Goal: Transaction & Acquisition: Purchase product/service

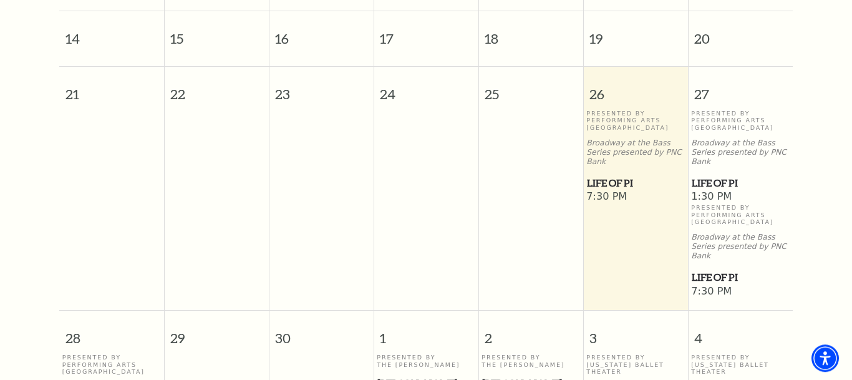
scroll to position [477, 0]
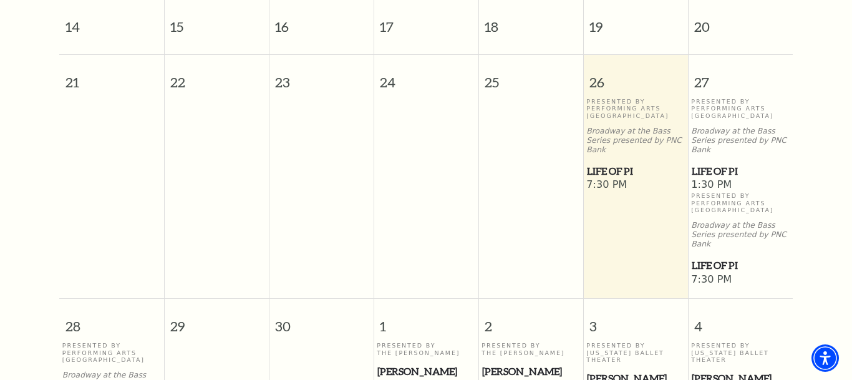
click at [629, 163] on span "Life of Pi" at bounding box center [635, 171] width 97 height 16
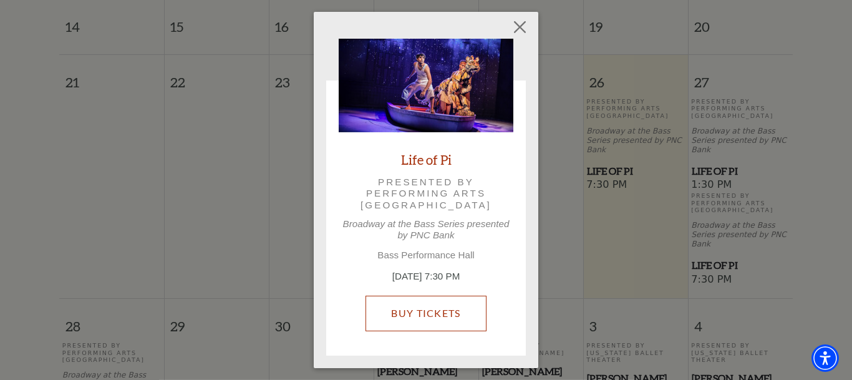
click at [429, 313] on link "Buy Tickets" at bounding box center [426, 313] width 120 height 35
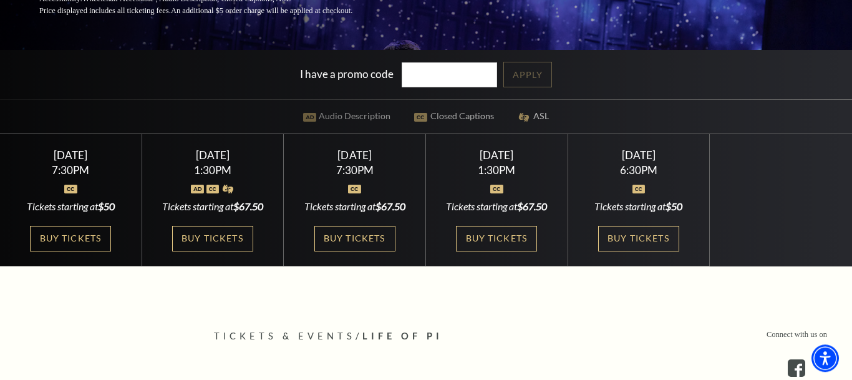
scroll to position [251, 0]
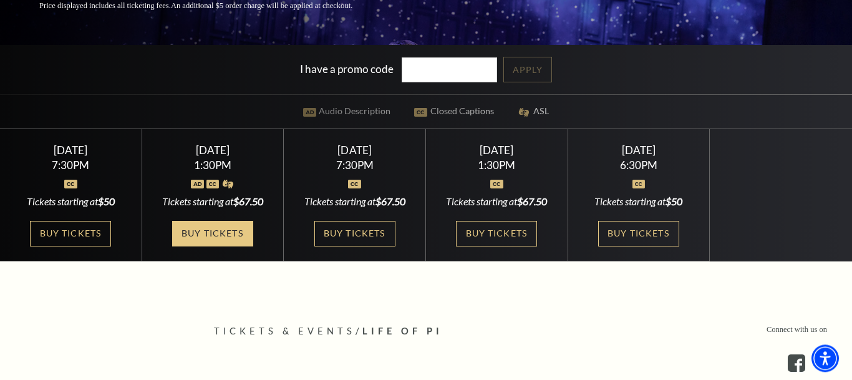
click at [206, 233] on link "Buy Tickets" at bounding box center [212, 234] width 81 height 26
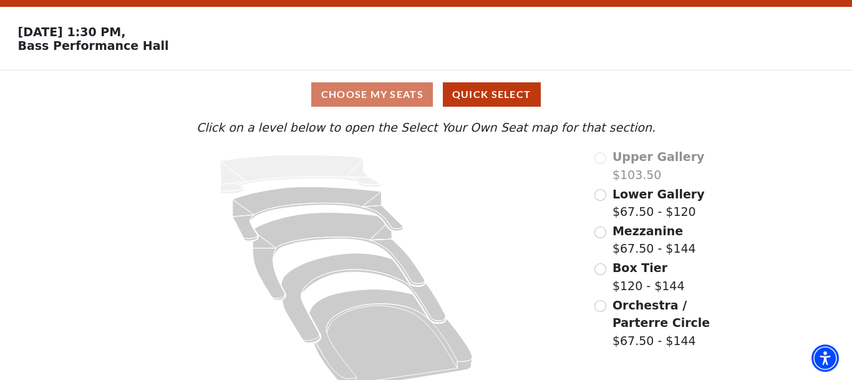
scroll to position [48, 0]
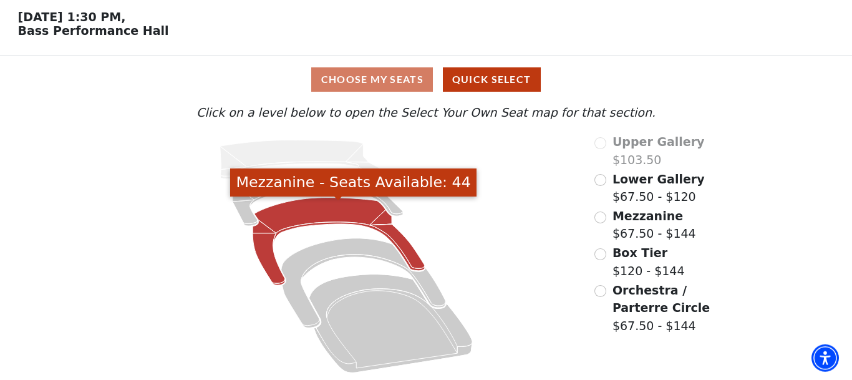
click at [273, 241] on icon "Mezzanine - Seats Available: 44" at bounding box center [339, 241] width 172 height 87
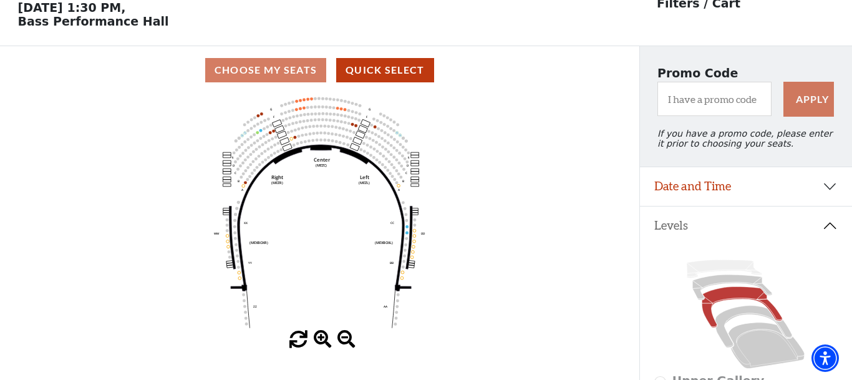
scroll to position [58, 0]
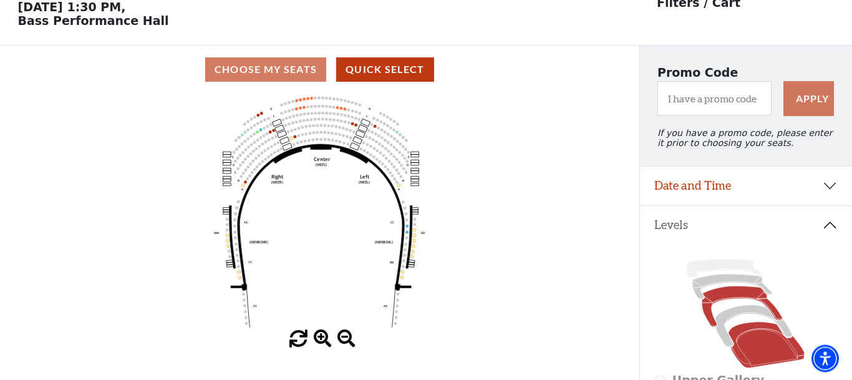
click at [749, 345] on icon at bounding box center [767, 345] width 76 height 46
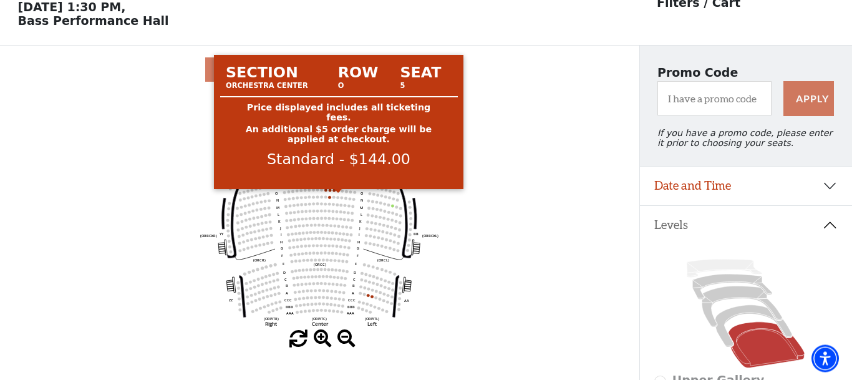
click at [338, 192] on circle at bounding box center [338, 190] width 3 height 3
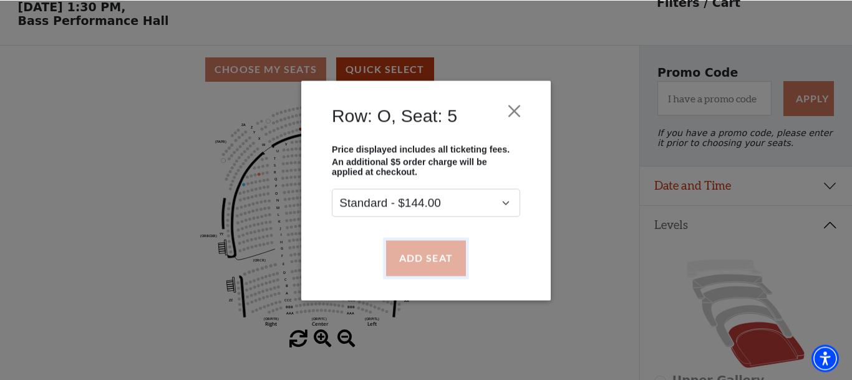
click at [426, 257] on button "Add Seat" at bounding box center [426, 257] width 80 height 35
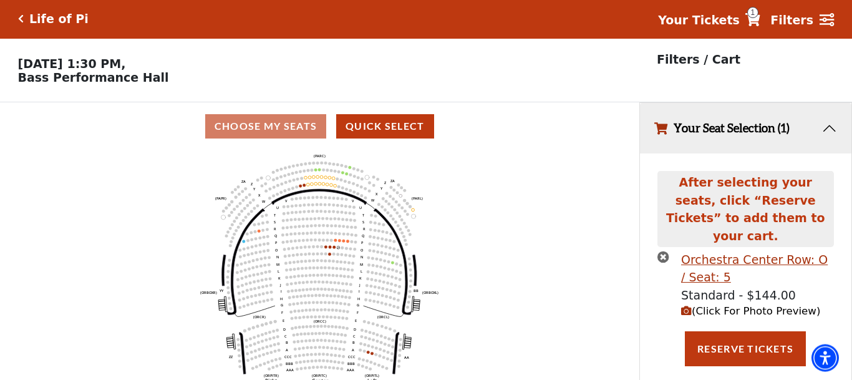
scroll to position [0, 0]
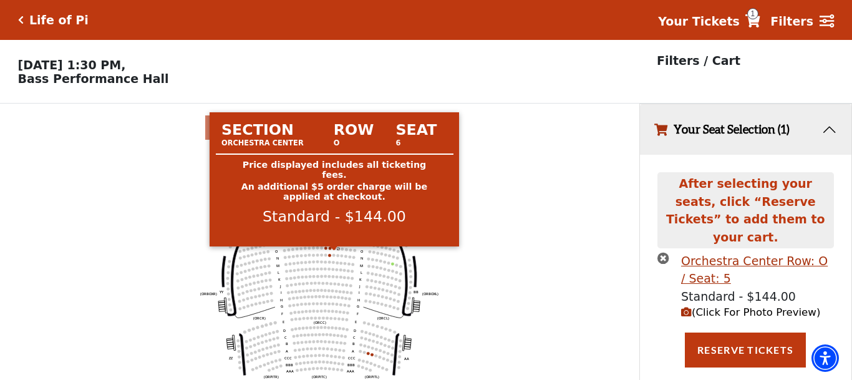
click at [334, 250] on circle at bounding box center [334, 247] width 3 height 3
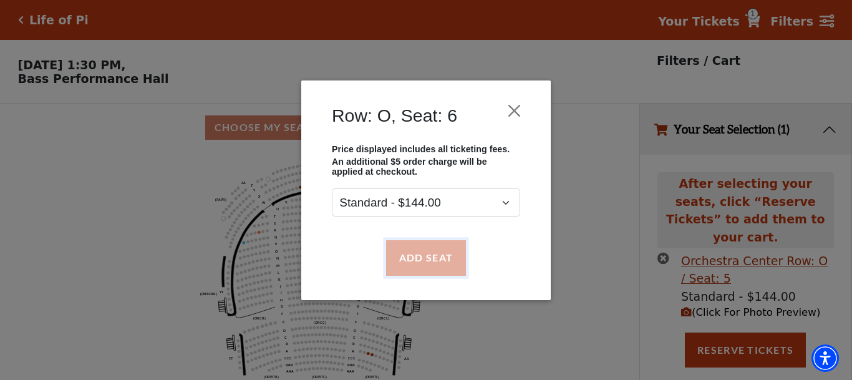
click at [386, 254] on button "Add Seat" at bounding box center [426, 257] width 80 height 35
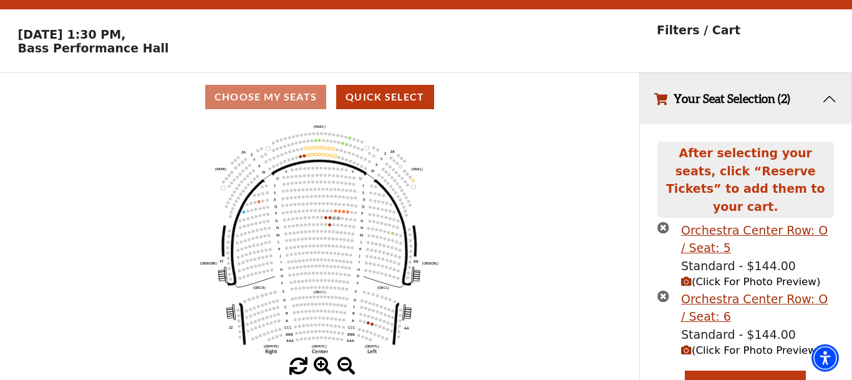
scroll to position [44, 0]
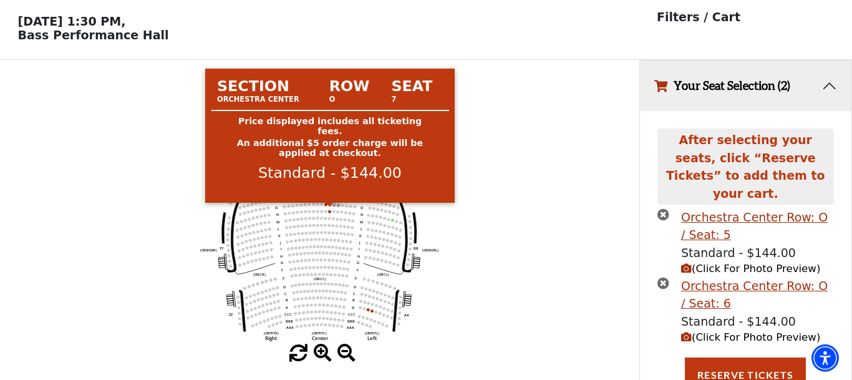
click at [330, 206] on circle at bounding box center [330, 204] width 3 height 3
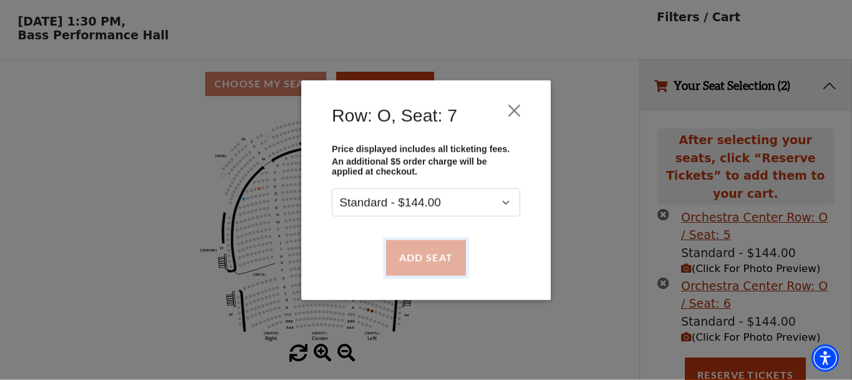
click at [424, 268] on button "Add Seat" at bounding box center [426, 257] width 80 height 35
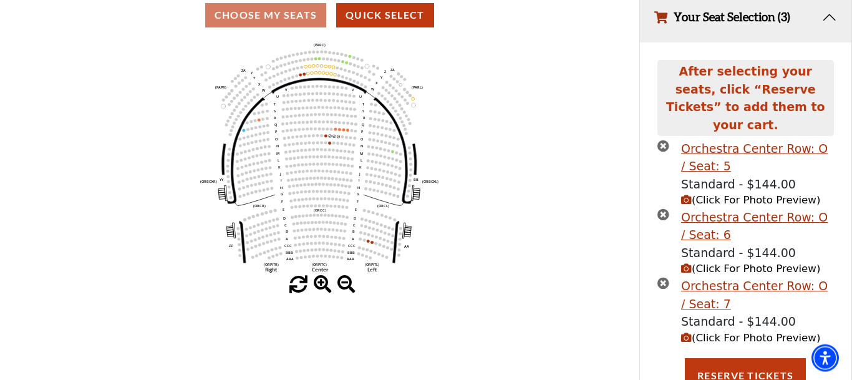
scroll to position [113, 0]
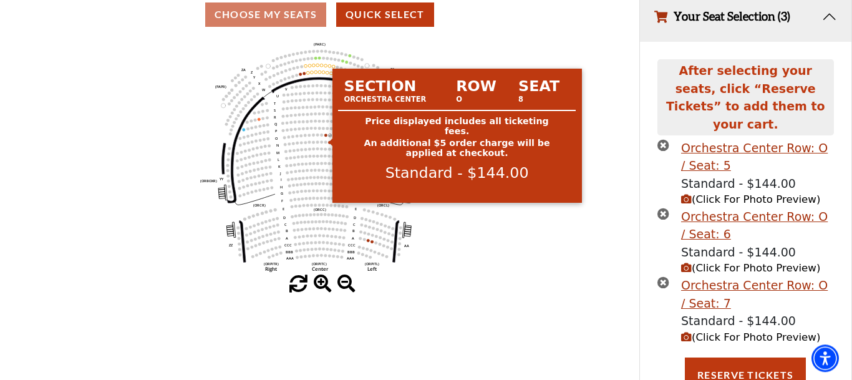
click at [326, 137] on circle at bounding box center [325, 134] width 3 height 3
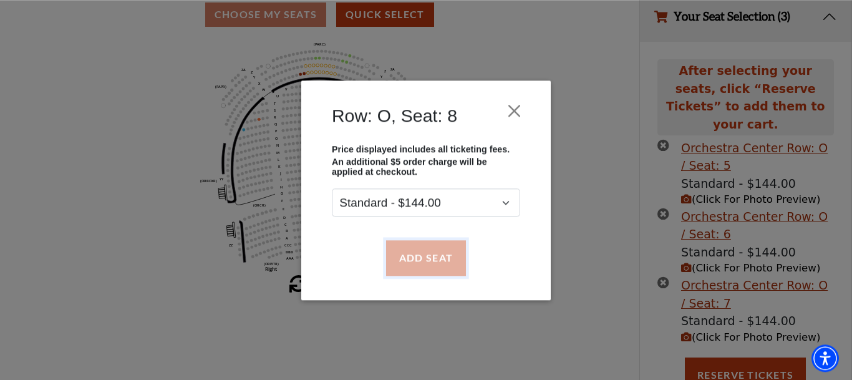
click at [437, 245] on button "Add Seat" at bounding box center [426, 257] width 80 height 35
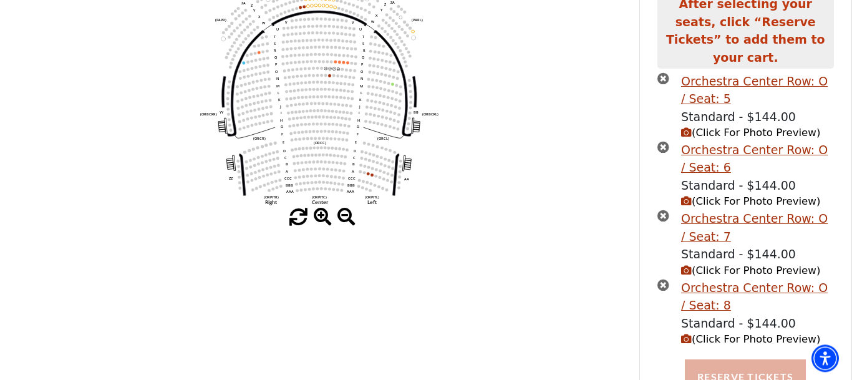
scroll to position [182, 0]
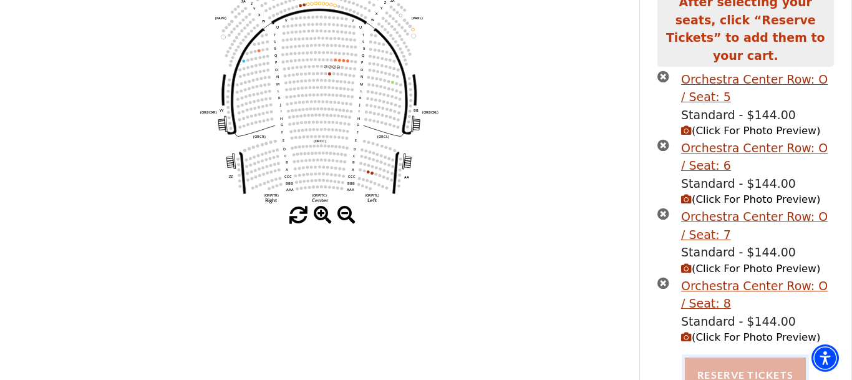
click at [723, 362] on button "Reserve Tickets" at bounding box center [745, 374] width 121 height 35
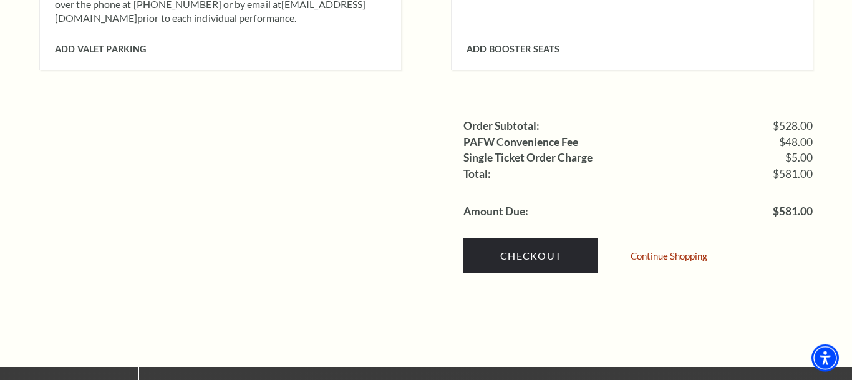
scroll to position [1317, 0]
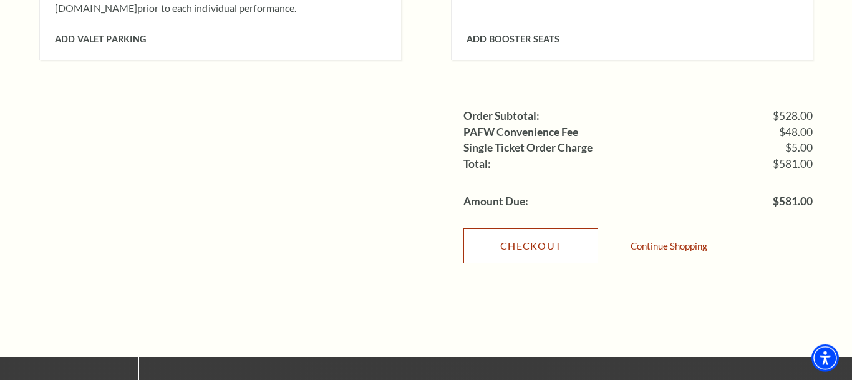
click at [562, 237] on link "Checkout" at bounding box center [530, 245] width 135 height 35
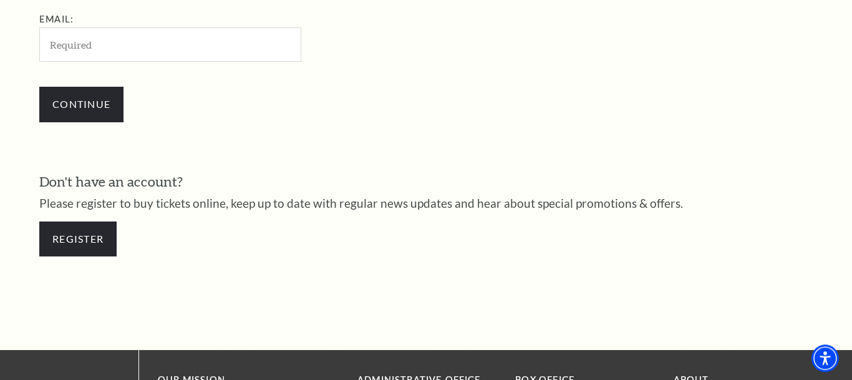
scroll to position [460, 0]
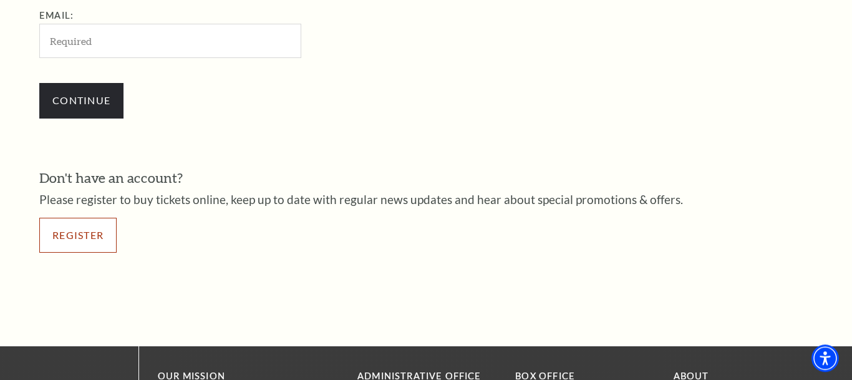
click at [92, 226] on link "Register" at bounding box center [77, 235] width 77 height 35
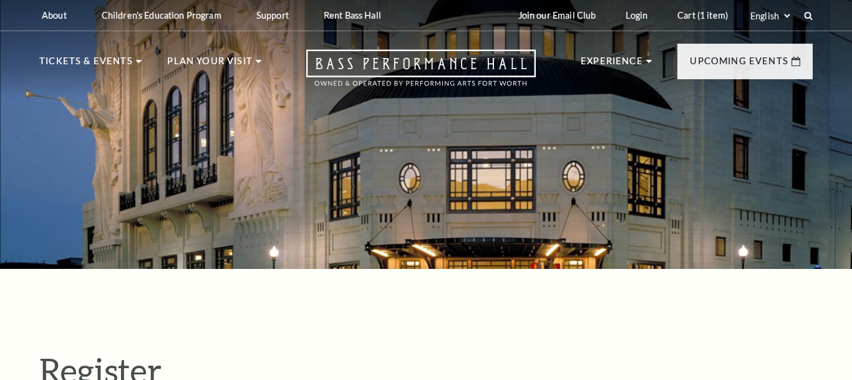
select select "1"
select select "TX"
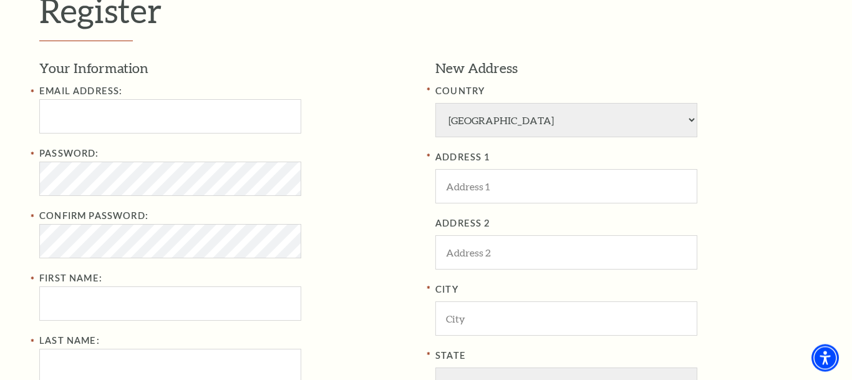
scroll to position [387, 0]
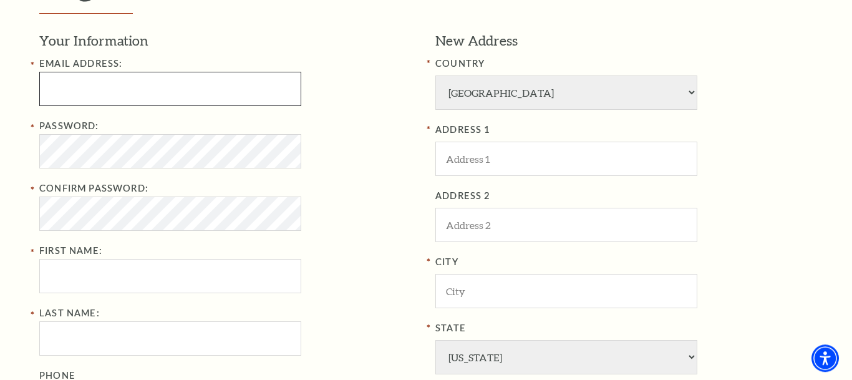
click at [172, 84] on input "Email Address:" at bounding box center [170, 89] width 262 height 34
paste input "jeffwalkeerr@outlook.com"
type input "jeffwalkeerr@outlook.com"
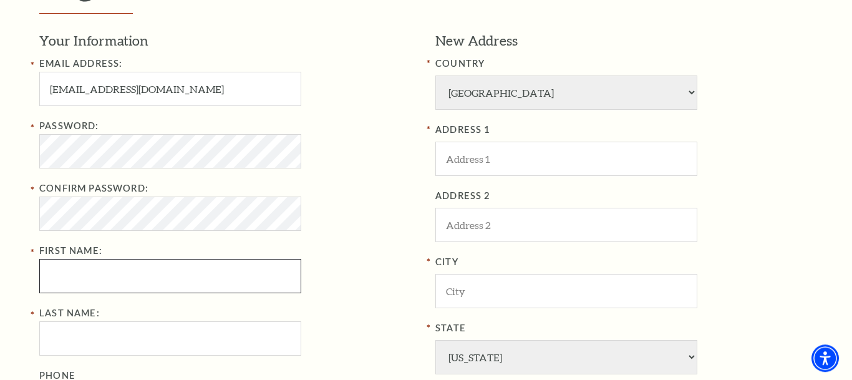
click at [147, 267] on input "First Name:" at bounding box center [170, 276] width 262 height 34
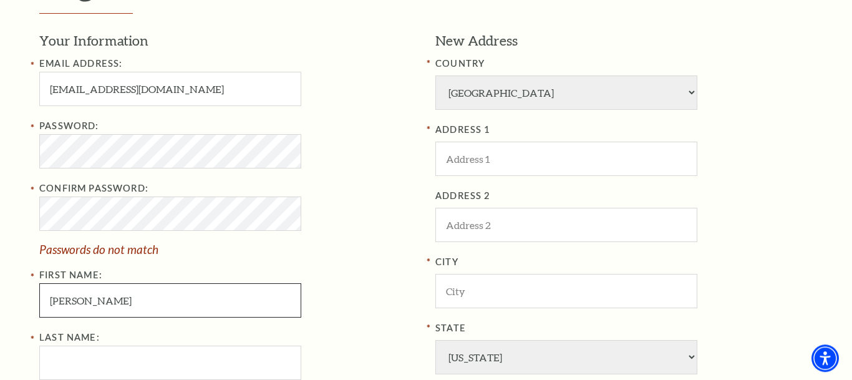
type input "Jeff"
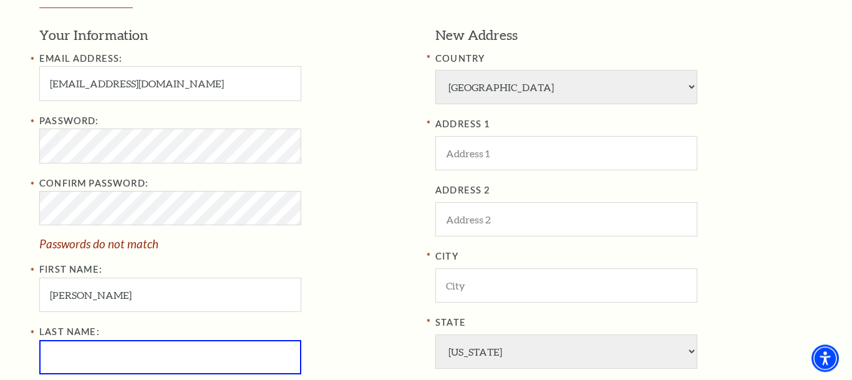
scroll to position [382, 0]
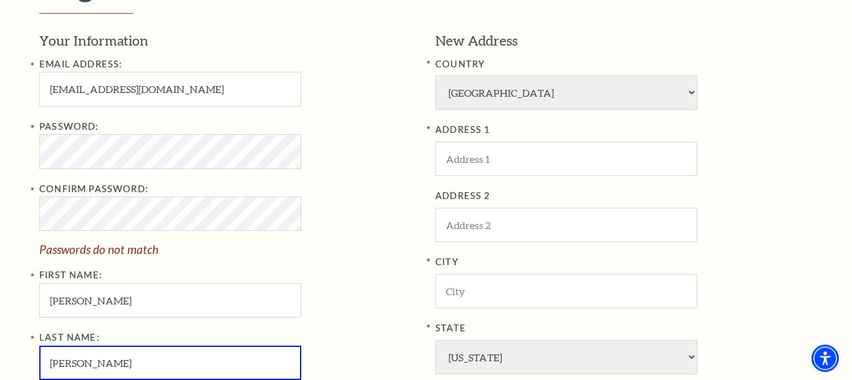
type input "Walker"
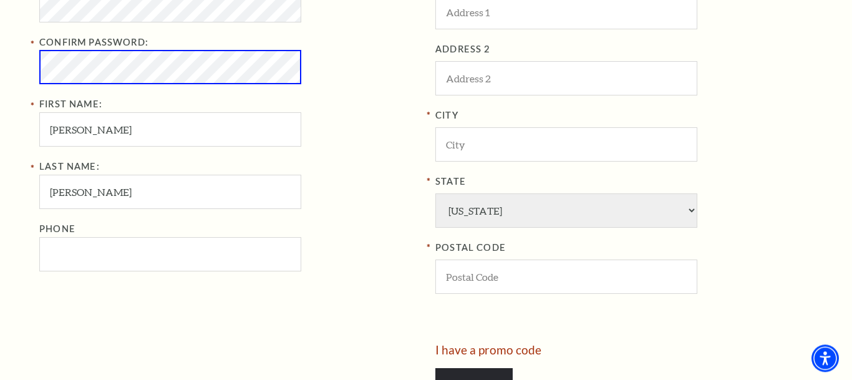
scroll to position [544, 0]
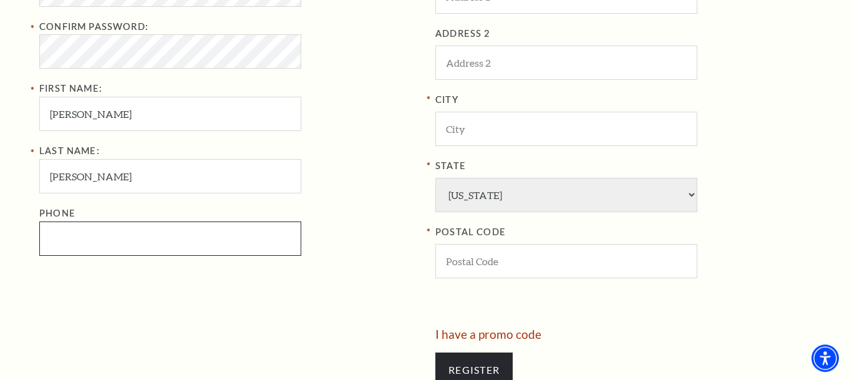
click at [190, 248] on input "Phone" at bounding box center [170, 238] width 262 height 34
paste input "297-7873"
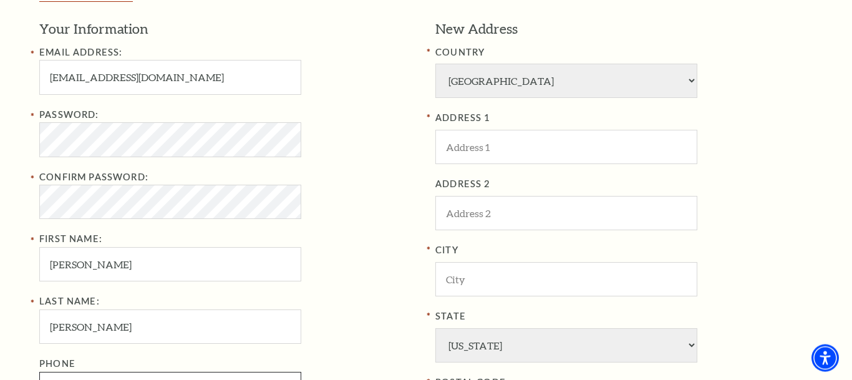
scroll to position [392, 0]
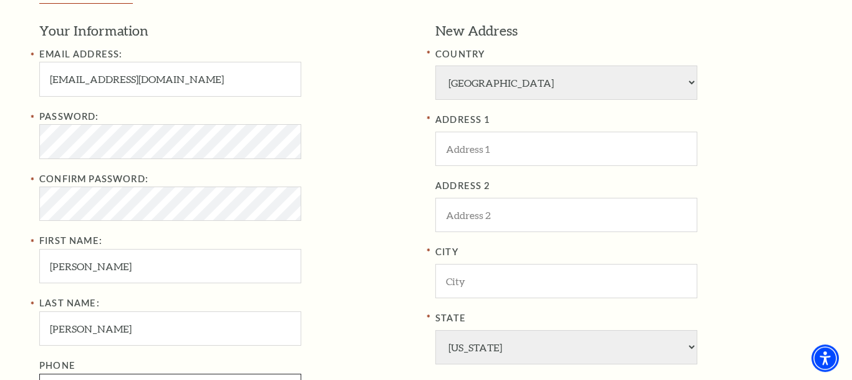
type input "908-297-7873"
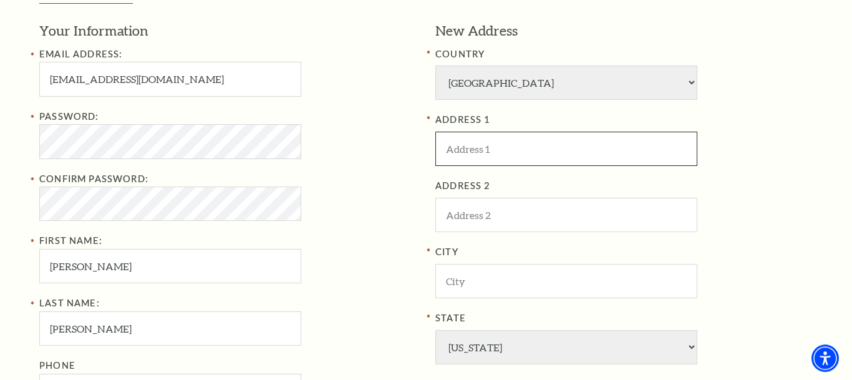
click at [489, 155] on input "ADDRESS 1" at bounding box center [566, 149] width 262 height 34
paste input "323 Tunnel Road"
type input "323 Tunnel Road"
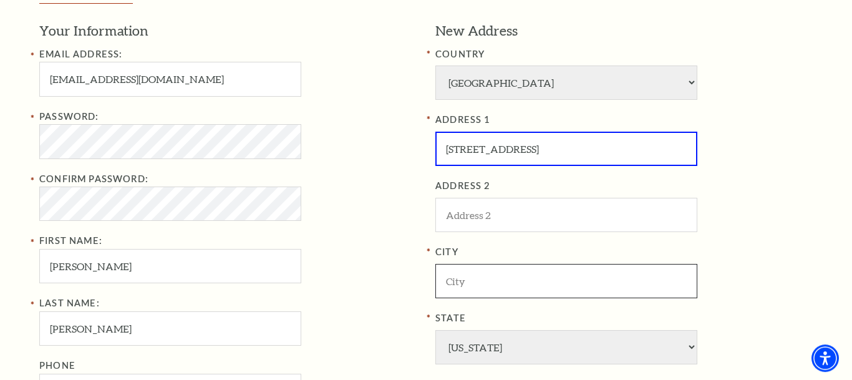
click at [467, 276] on input "City" at bounding box center [566, 281] width 262 height 34
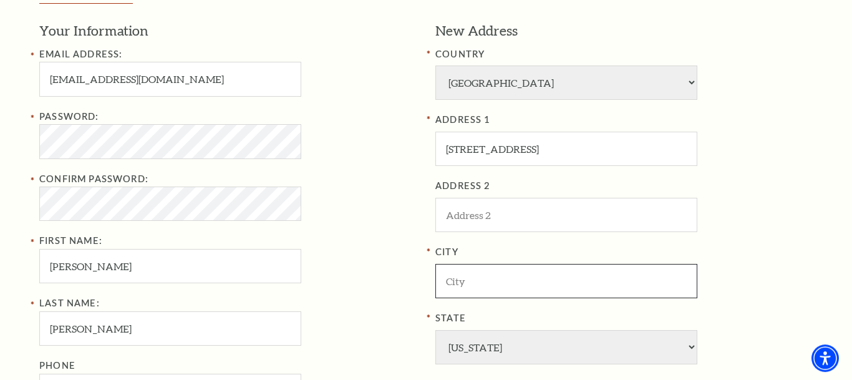
paste input "Asbury"
type input "Asbury"
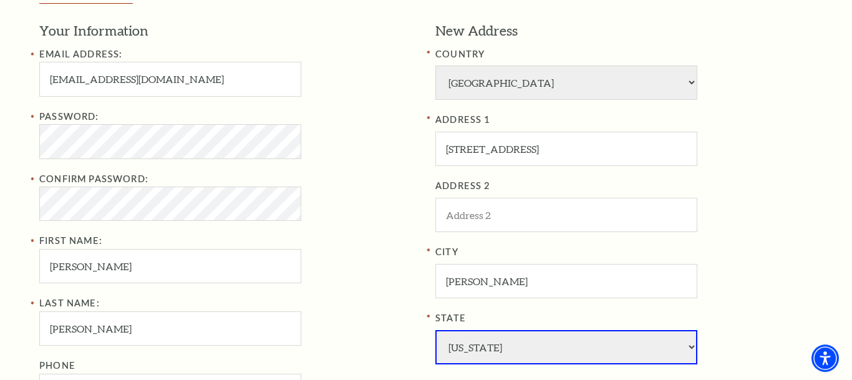
scroll to position [613, 0]
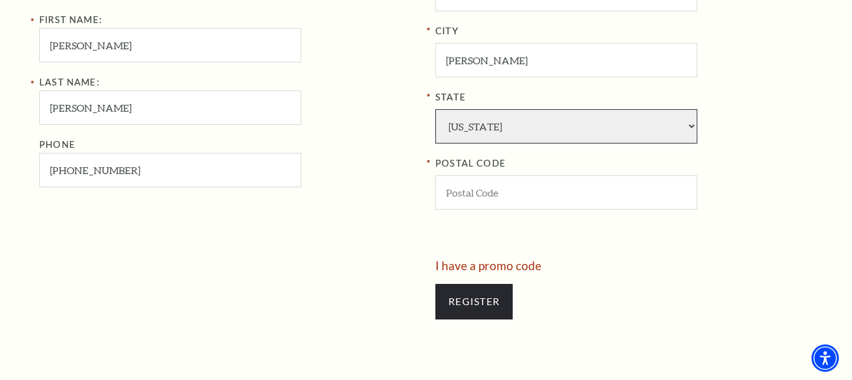
click at [435, 109] on select "Alabama Alaska American Embassy American Embassy American Samoa Arizona Arkansa…" at bounding box center [566, 126] width 262 height 34
select select "NJ"
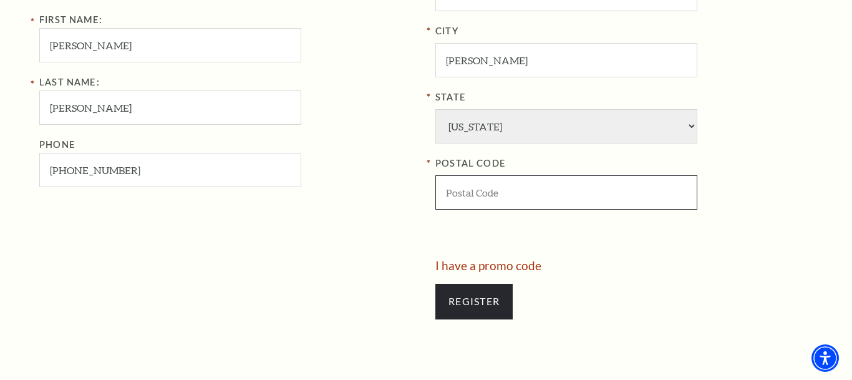
click at [485, 191] on input "POSTAL CODE" at bounding box center [566, 192] width 262 height 34
paste input "08802"
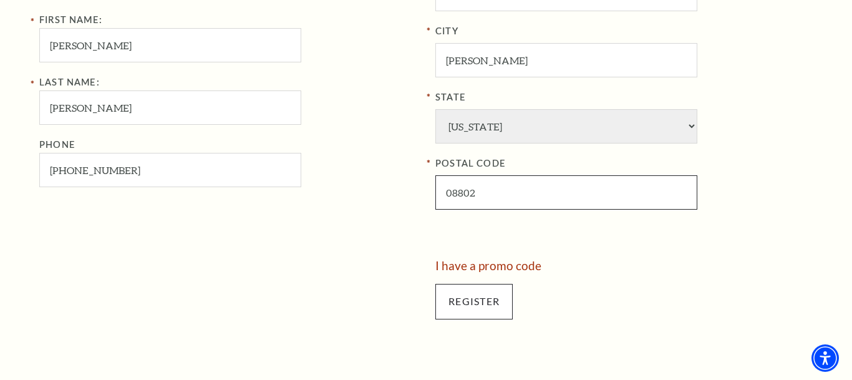
type input "08802"
click at [478, 299] on input "Register" at bounding box center [473, 301] width 77 height 35
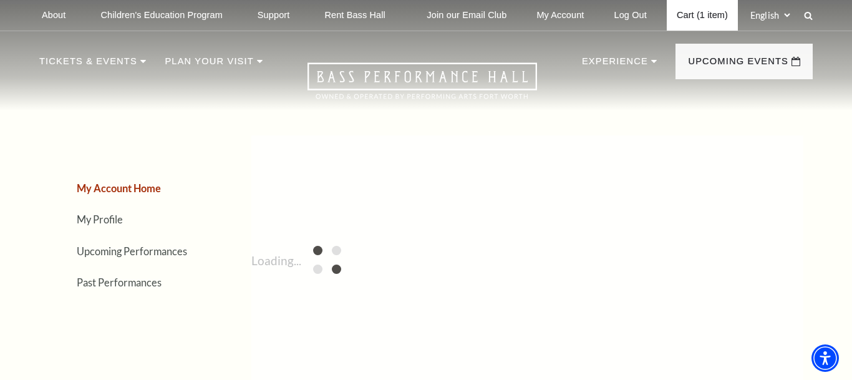
click at [699, 15] on link "Cart (1 item)" at bounding box center [702, 15] width 71 height 31
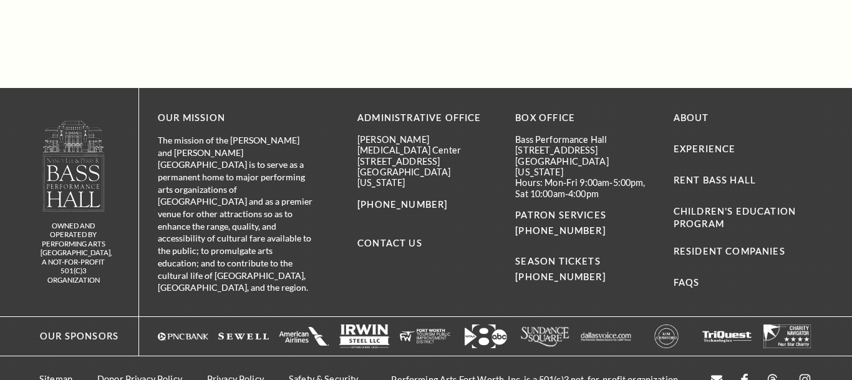
scroll to position [1344, 0]
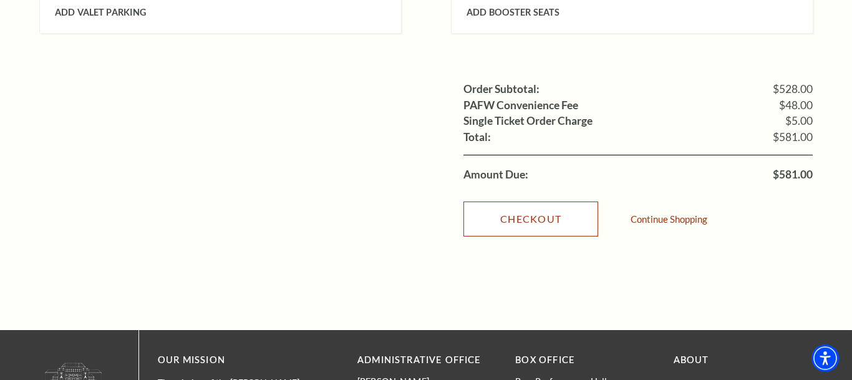
click at [561, 212] on link "Checkout" at bounding box center [530, 218] width 135 height 35
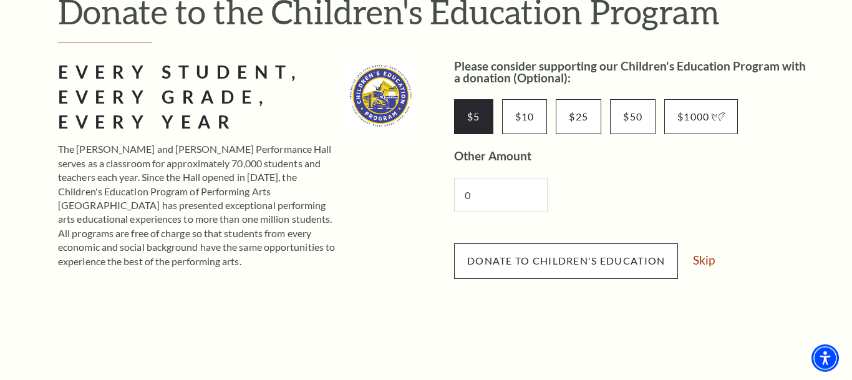
scroll to position [165, 0]
click at [569, 256] on span "Donate to Children's Education" at bounding box center [566, 260] width 198 height 12
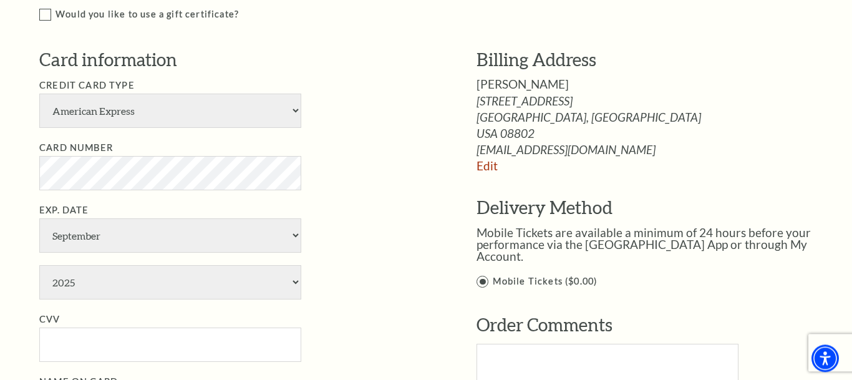
scroll to position [910, 0]
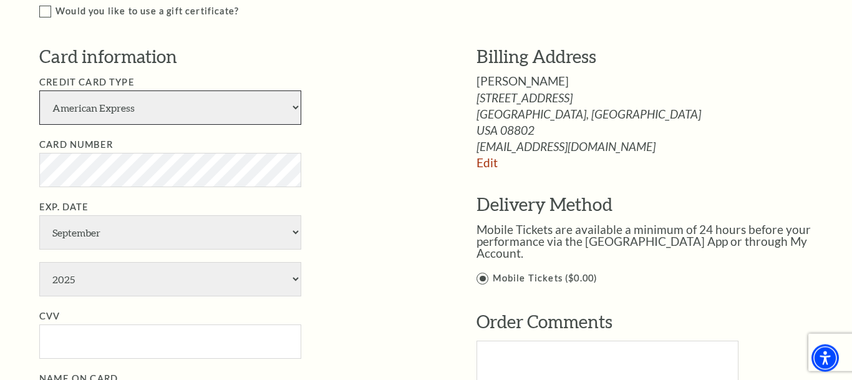
click at [39, 90] on select "American Express Visa Master Card Discover" at bounding box center [170, 107] width 262 height 34
select select "24"
click option "Visa" at bounding box center [0, 0] width 0 height 0
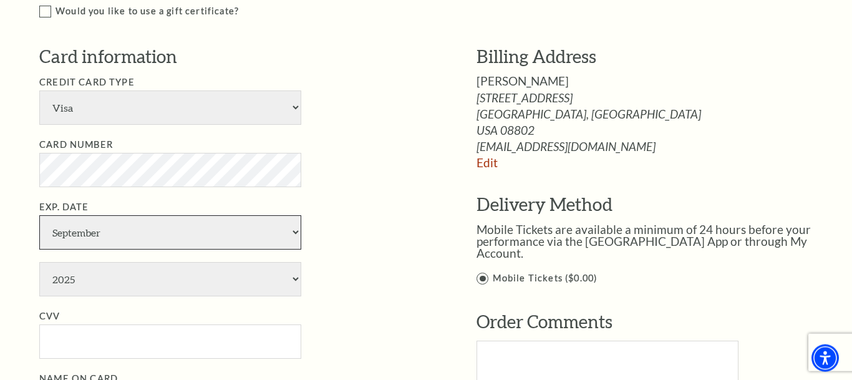
click at [39, 215] on select "January February March April May June July August September October November De…" at bounding box center [170, 232] width 262 height 34
select select "2"
click option "February" at bounding box center [0, 0] width 0 height 0
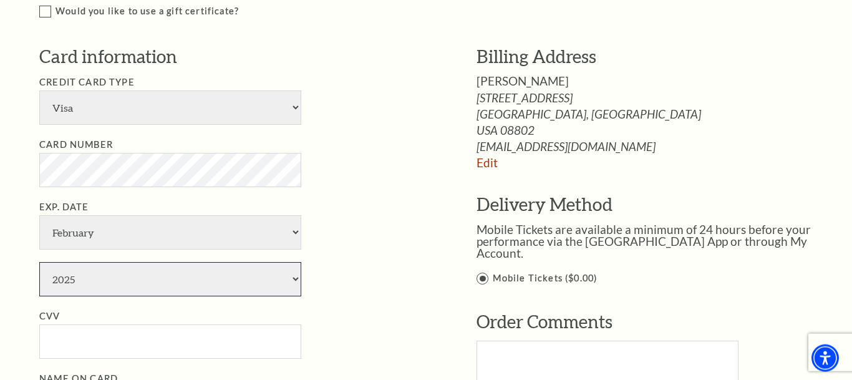
click at [39, 262] on select "2025 2026 2027 2028 2029 2030 2031 2032 2033 2034" at bounding box center [170, 279] width 262 height 34
select select "2026"
click option "2026" at bounding box center [0, 0] width 0 height 0
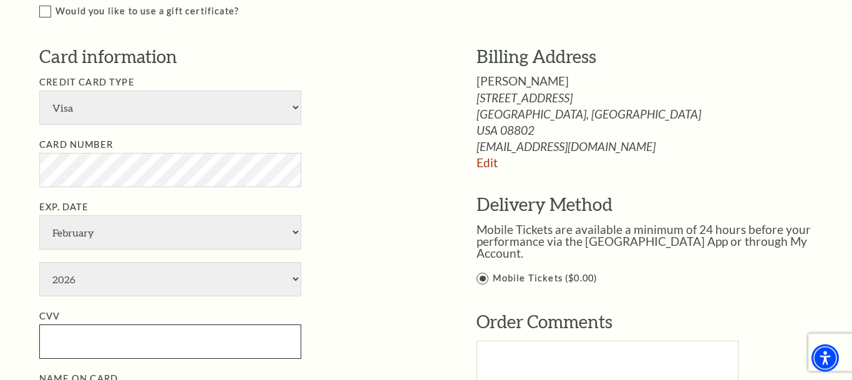
click at [204, 341] on input "CVV" at bounding box center [170, 341] width 262 height 34
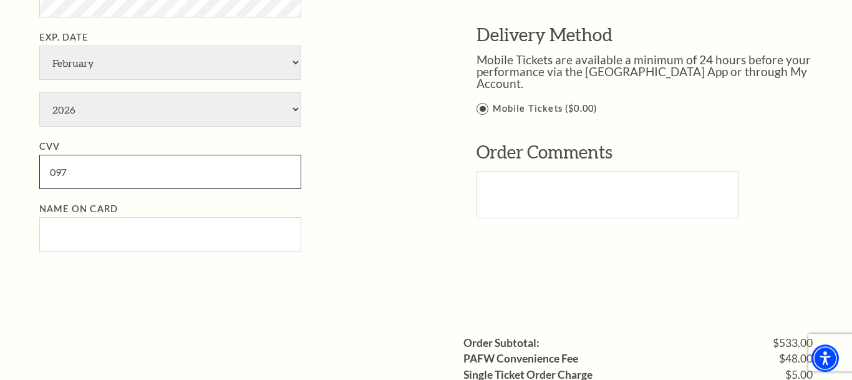
scroll to position [1097, 0]
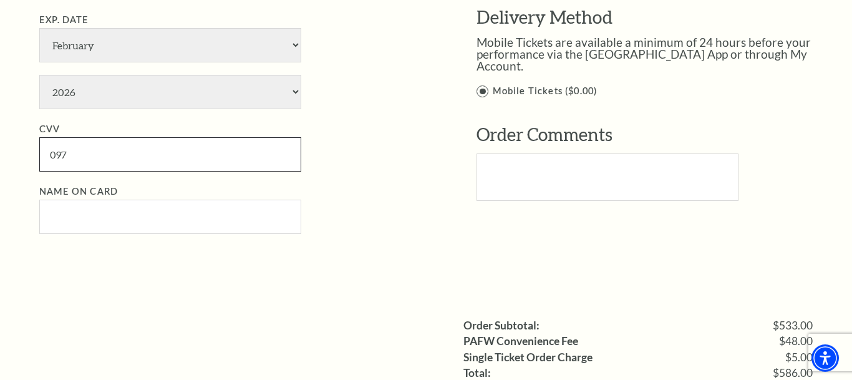
type input "097"
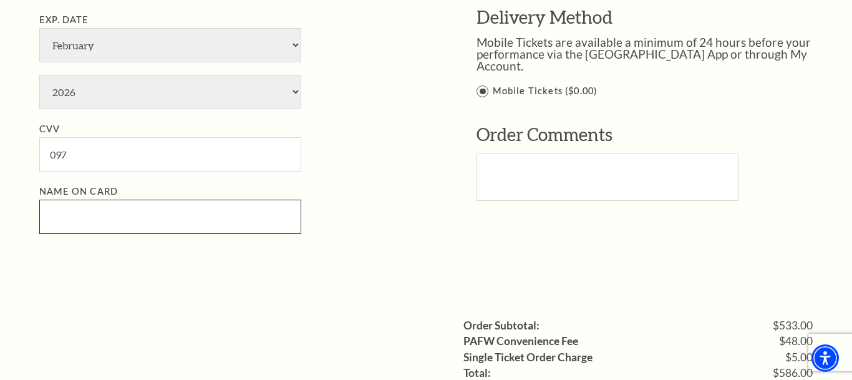
click at [256, 205] on input "Name on Card" at bounding box center [170, 217] width 262 height 34
paste input "Jeff Walker"
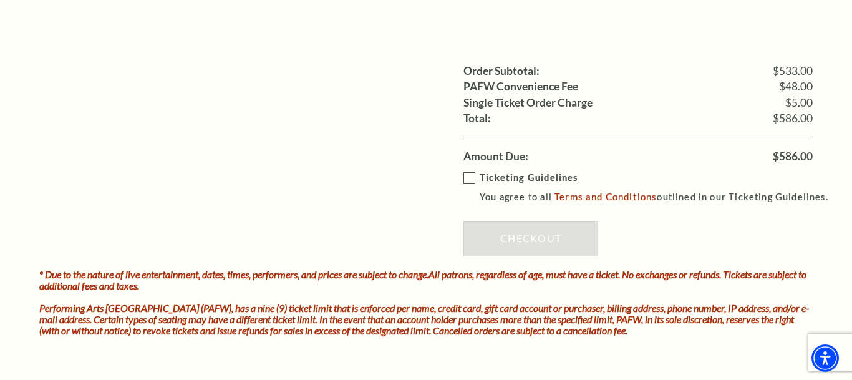
scroll to position [1383, 0]
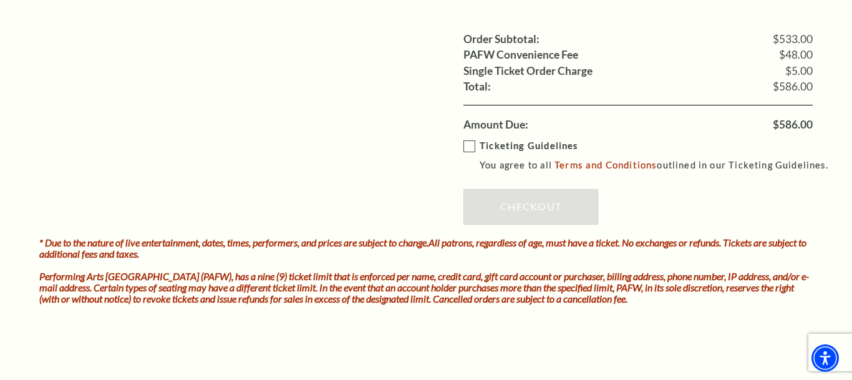
type input "Jeff Walker"
click at [470, 142] on label "Ticketing Guidelines You agree to all Terms and Conditions outlined in our Tick…" at bounding box center [651, 155] width 376 height 34
click at [0, 0] on input "Ticketing Guidelines You agree to all Terms and Conditions outlined in our Tick…" at bounding box center [0, 0] width 0 height 0
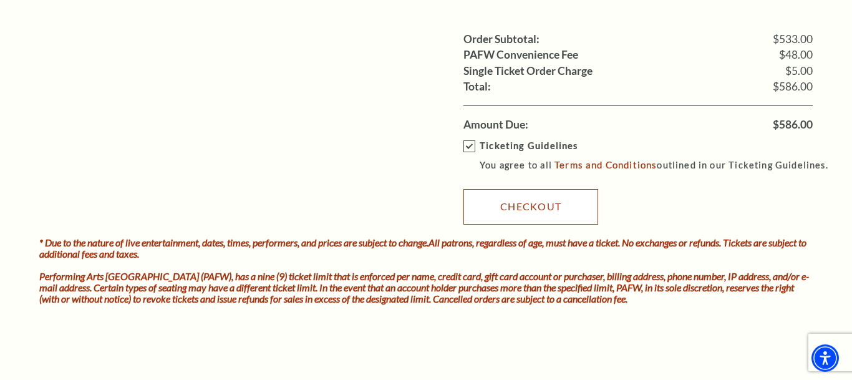
click at [518, 203] on link "Checkout" at bounding box center [530, 206] width 135 height 35
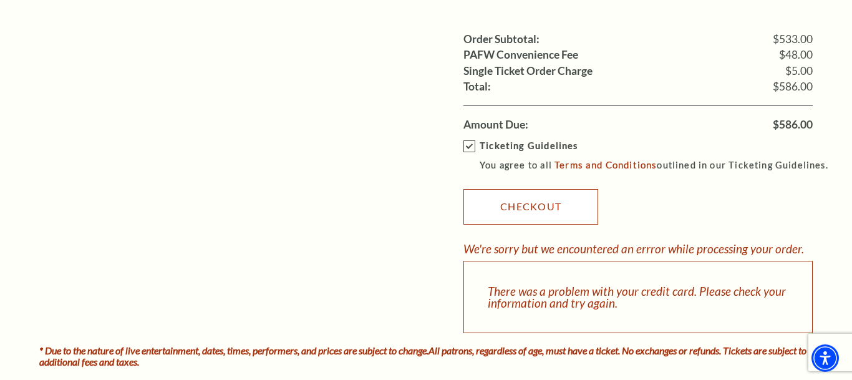
click at [518, 203] on link "Checkout" at bounding box center [530, 206] width 135 height 35
